Goal: Transaction & Acquisition: Book appointment/travel/reservation

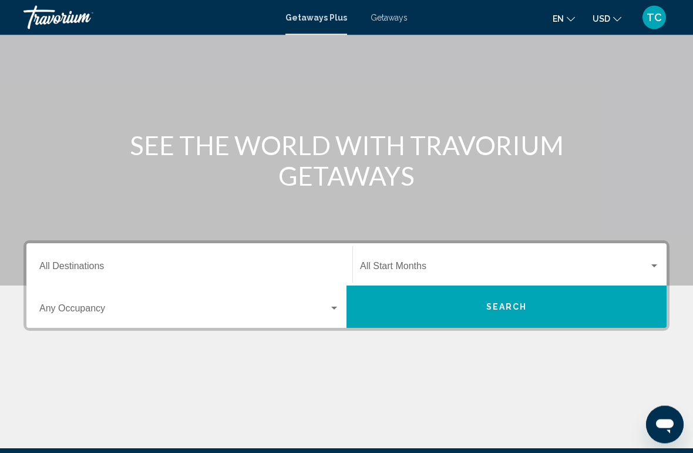
scroll to position [68, 0]
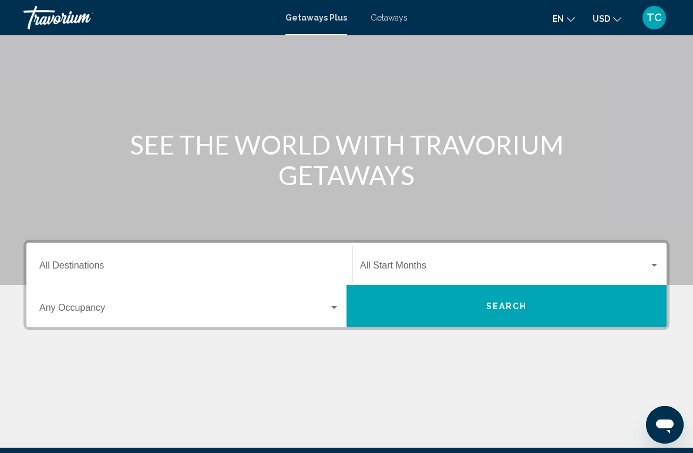
click at [286, 263] on input "Destination All Destinations" at bounding box center [189, 268] width 300 height 11
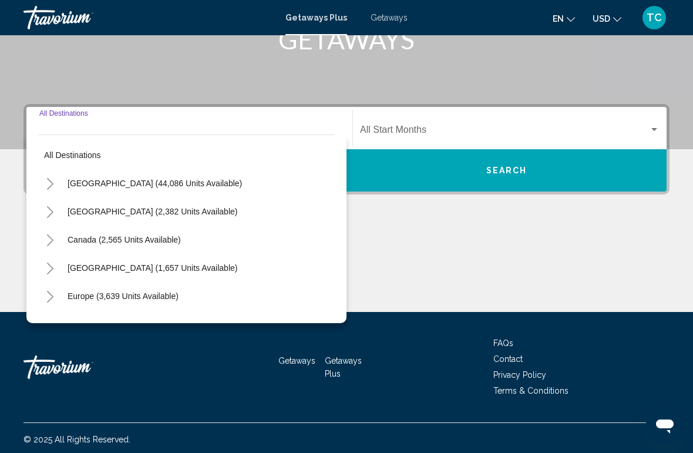
scroll to position [0, 0]
click at [144, 180] on span "[GEOGRAPHIC_DATA] (44,086 units available)" at bounding box center [155, 183] width 174 height 9
type input "**********"
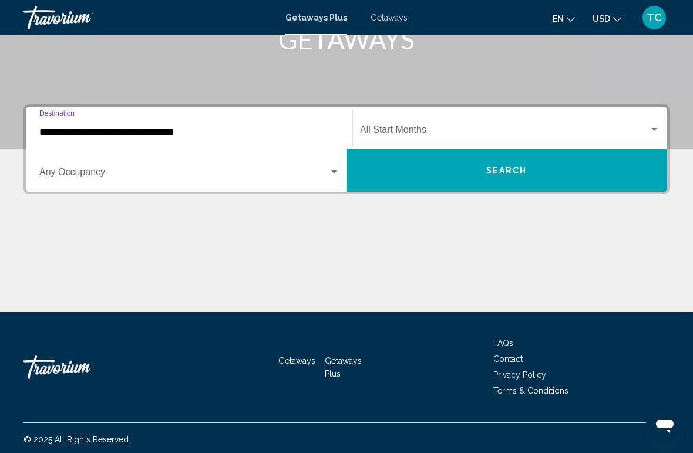
click at [485, 171] on button "Search" at bounding box center [506, 170] width 320 height 42
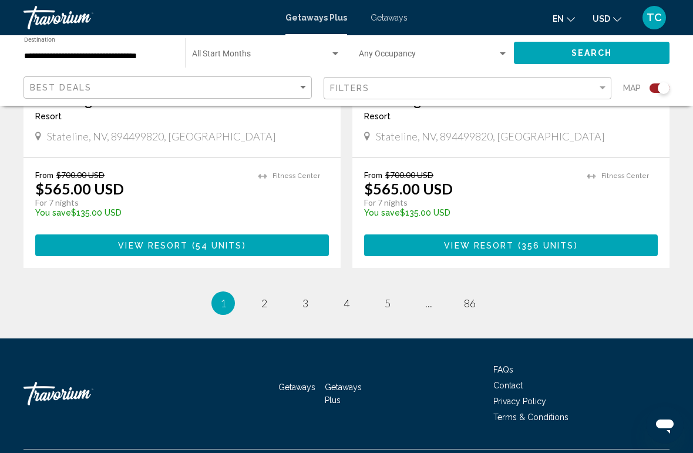
scroll to position [2659, 0]
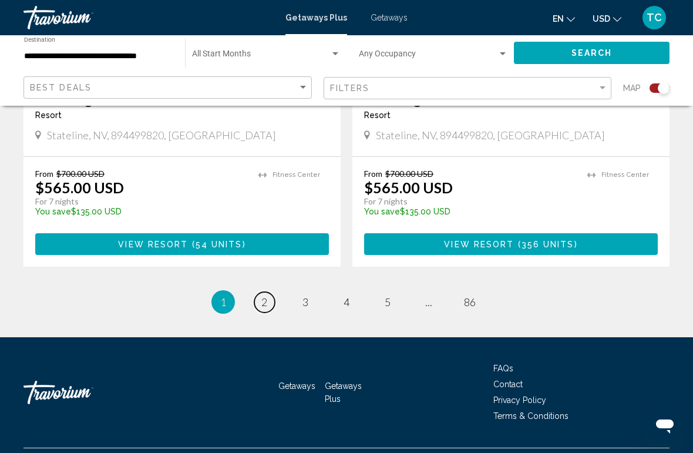
click at [265, 295] on span "2" at bounding box center [264, 301] width 6 height 13
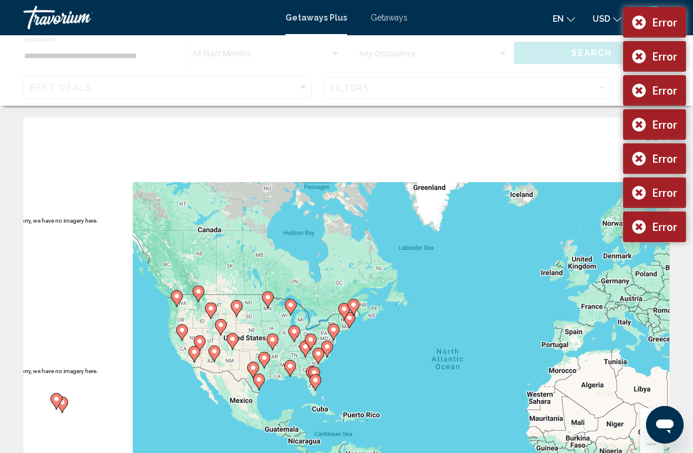
click at [642, 21] on div "Error" at bounding box center [654, 22] width 63 height 31
click at [643, 58] on div "Error" at bounding box center [654, 56] width 63 height 31
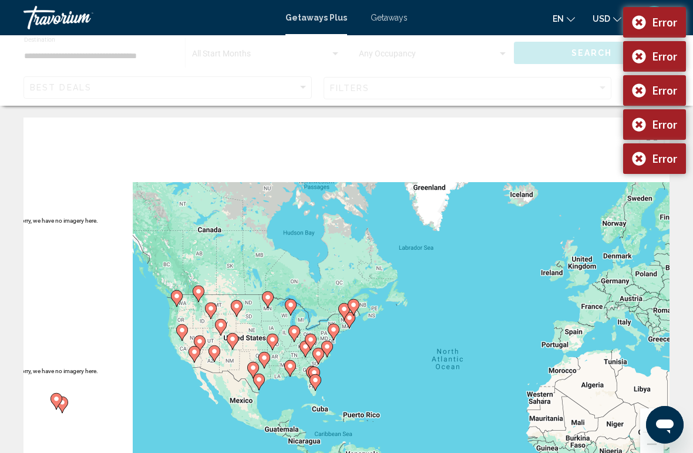
click at [641, 21] on div "Error" at bounding box center [654, 22] width 63 height 31
click at [644, 48] on div "Error" at bounding box center [654, 56] width 63 height 31
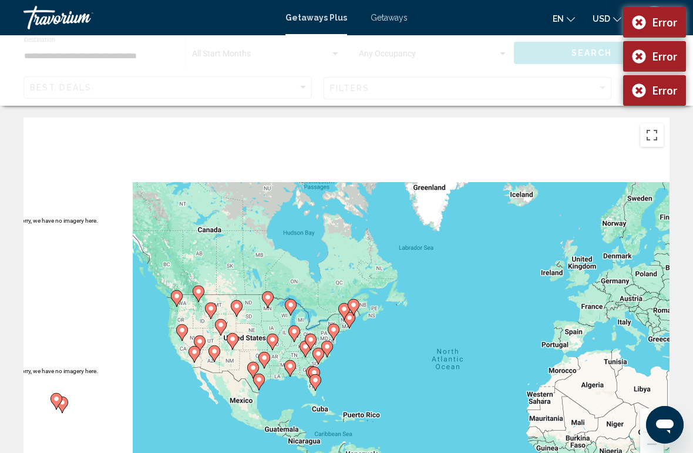
click at [643, 19] on div "Error" at bounding box center [654, 22] width 63 height 31
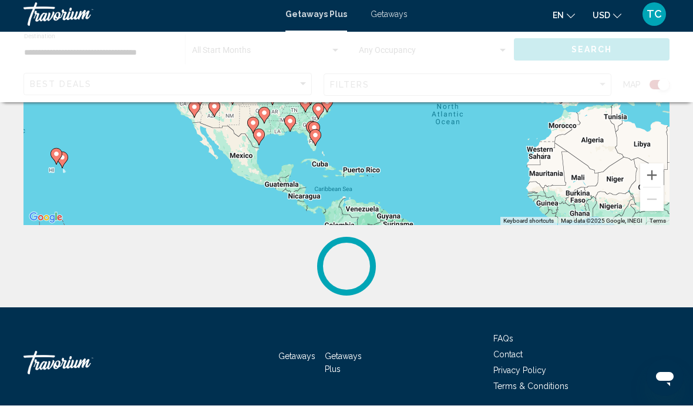
scroll to position [240, 0]
